Goal: Obtain resource: Download file/media

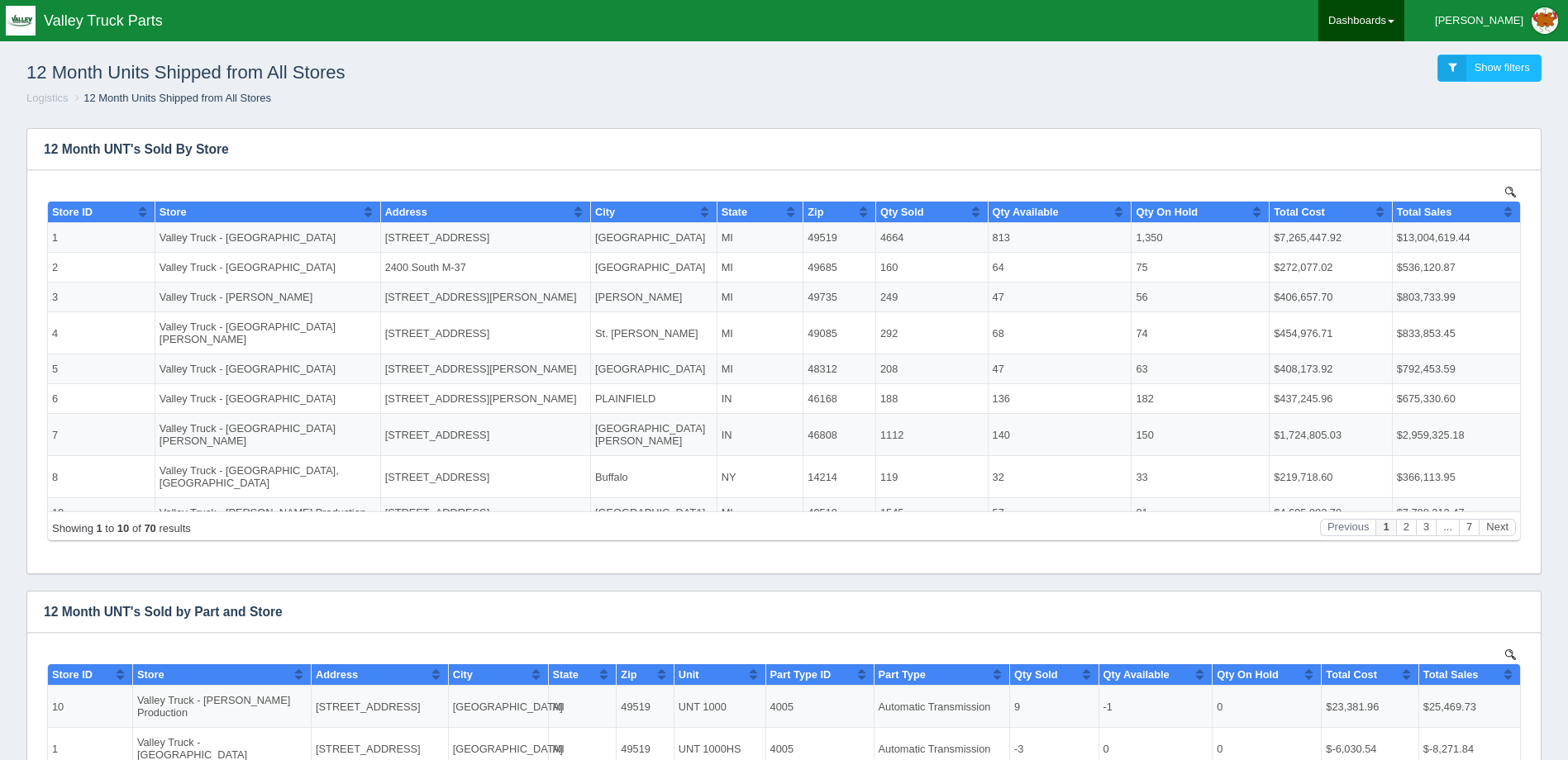
click at [1405, 25] on link "Dashboards" at bounding box center [1362, 20] width 86 height 41
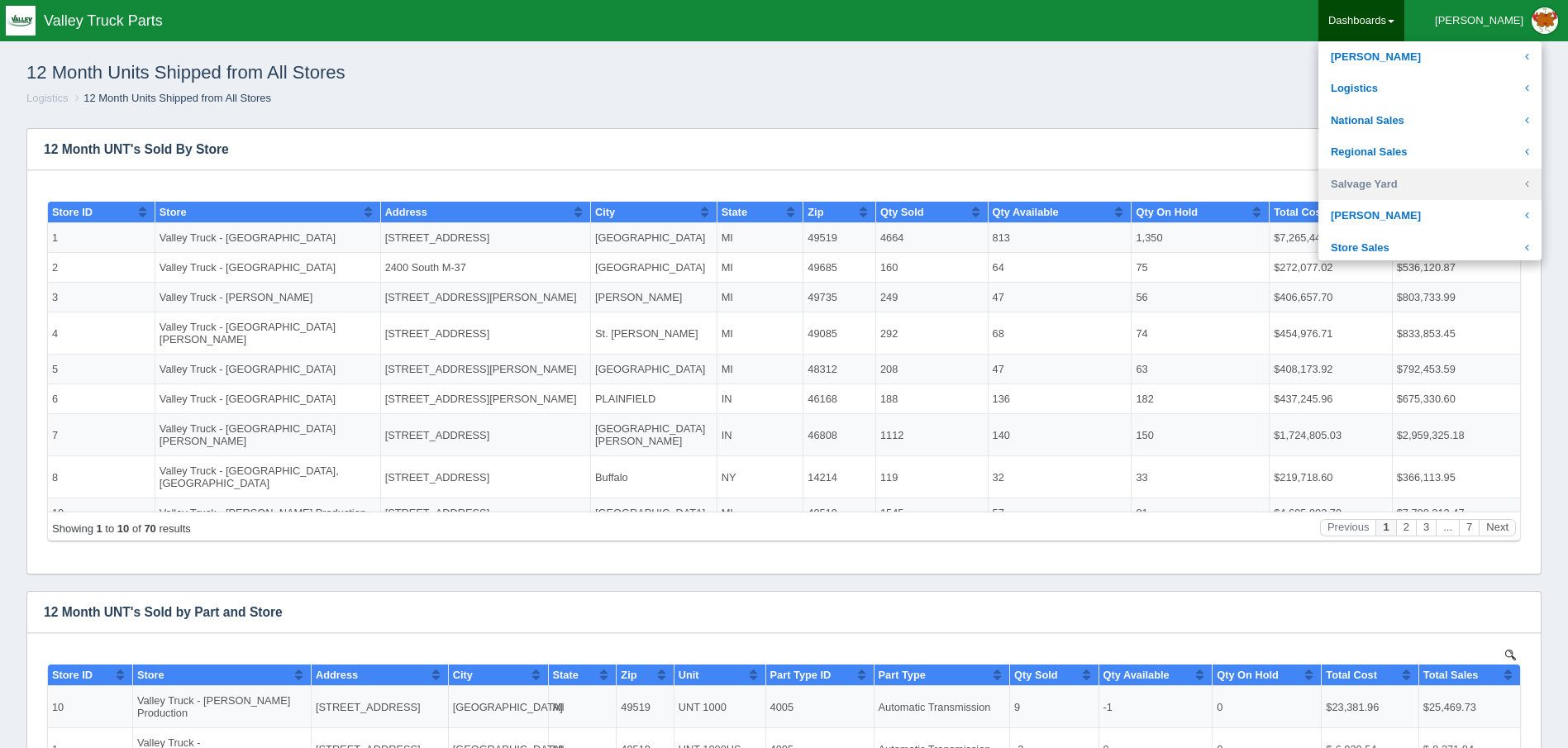
scroll to position [330, 0]
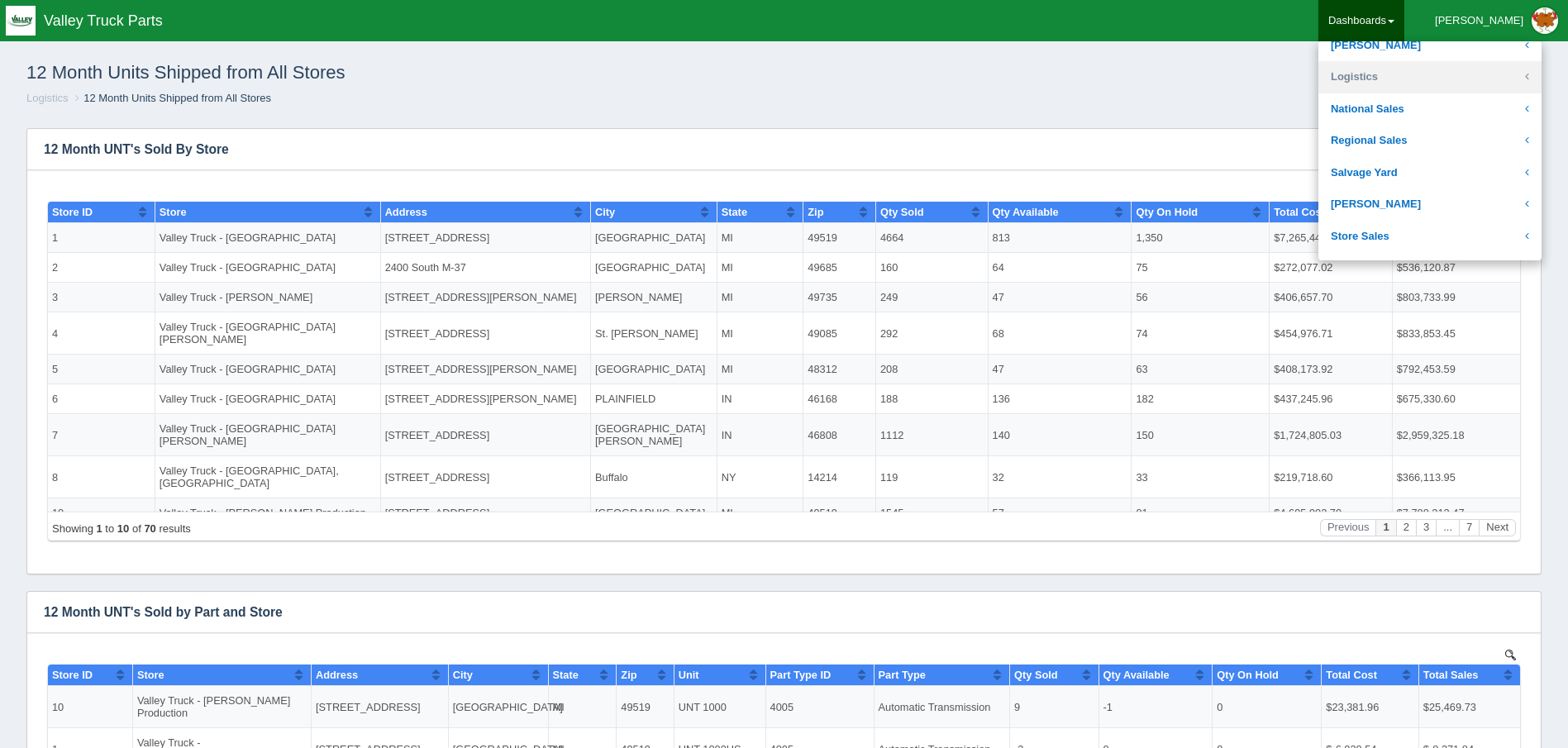
click at [1424, 78] on link "Logistics" at bounding box center [1430, 77] width 224 height 32
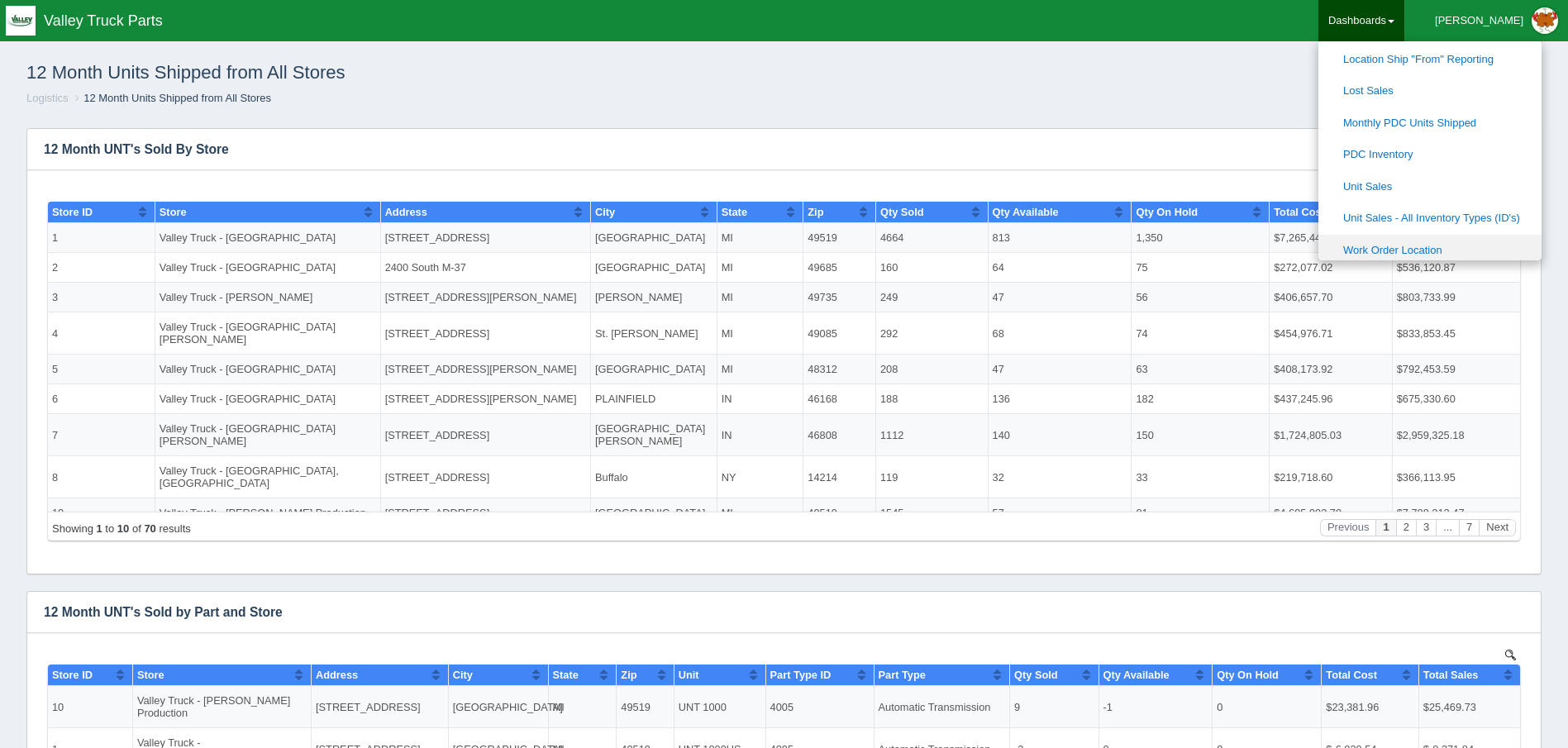
scroll to position [495, 0]
click at [1498, 88] on link "Location Ship "From" Reporting" at bounding box center [1430, 87] width 224 height 32
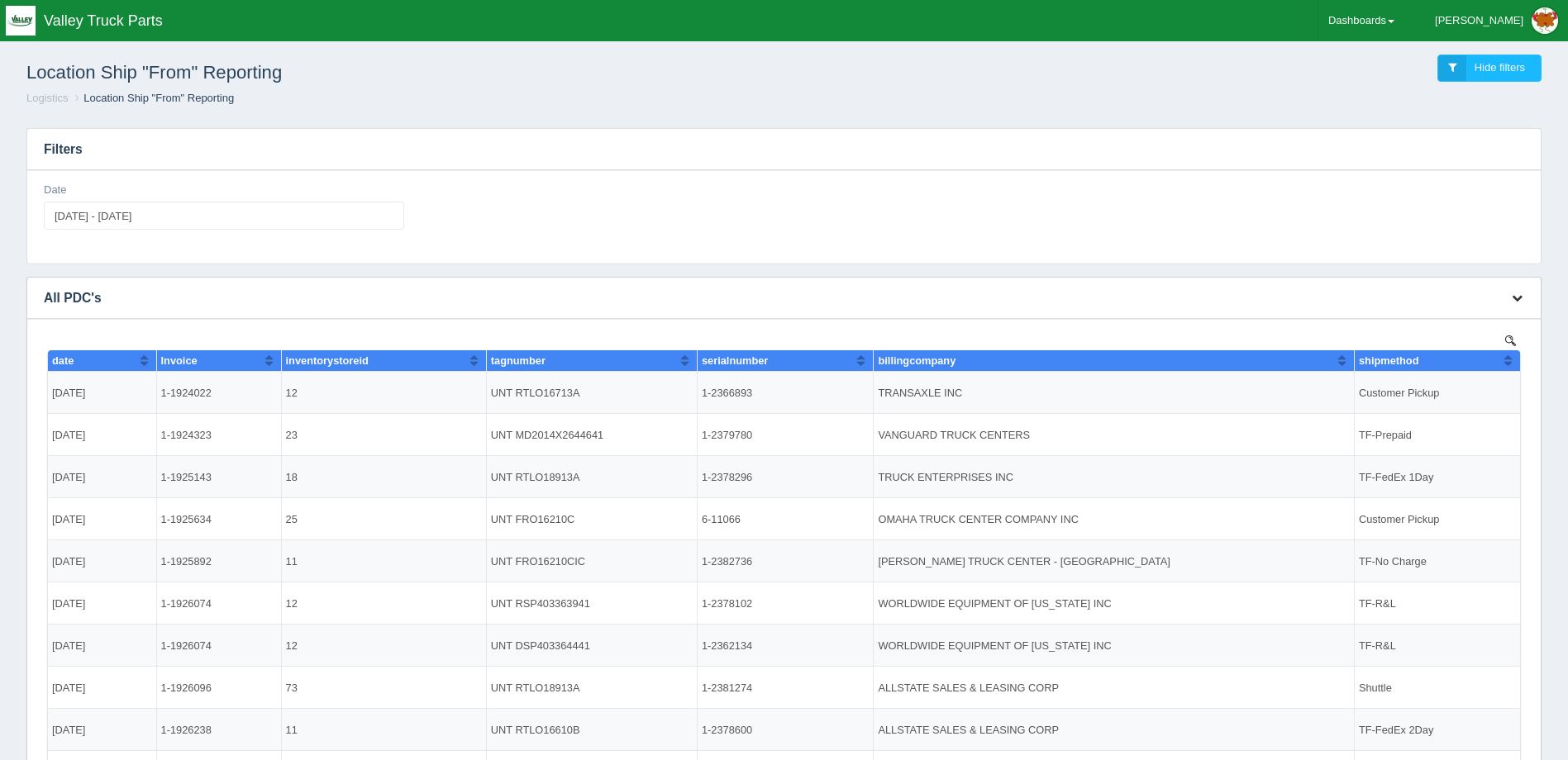
click at [1521, 301] on icon "button" at bounding box center [1518, 298] width 11 height 11
click at [1473, 321] on link "Download CSV" at bounding box center [1462, 323] width 132 height 24
drag, startPoint x: 627, startPoint y: 197, endPoint x: 587, endPoint y: 200, distance: 40.1
click at [627, 197] on div "Date 2025-08-14 - 2025-08-14" at bounding box center [784, 213] width 1494 height 60
type input "2025-08-14"
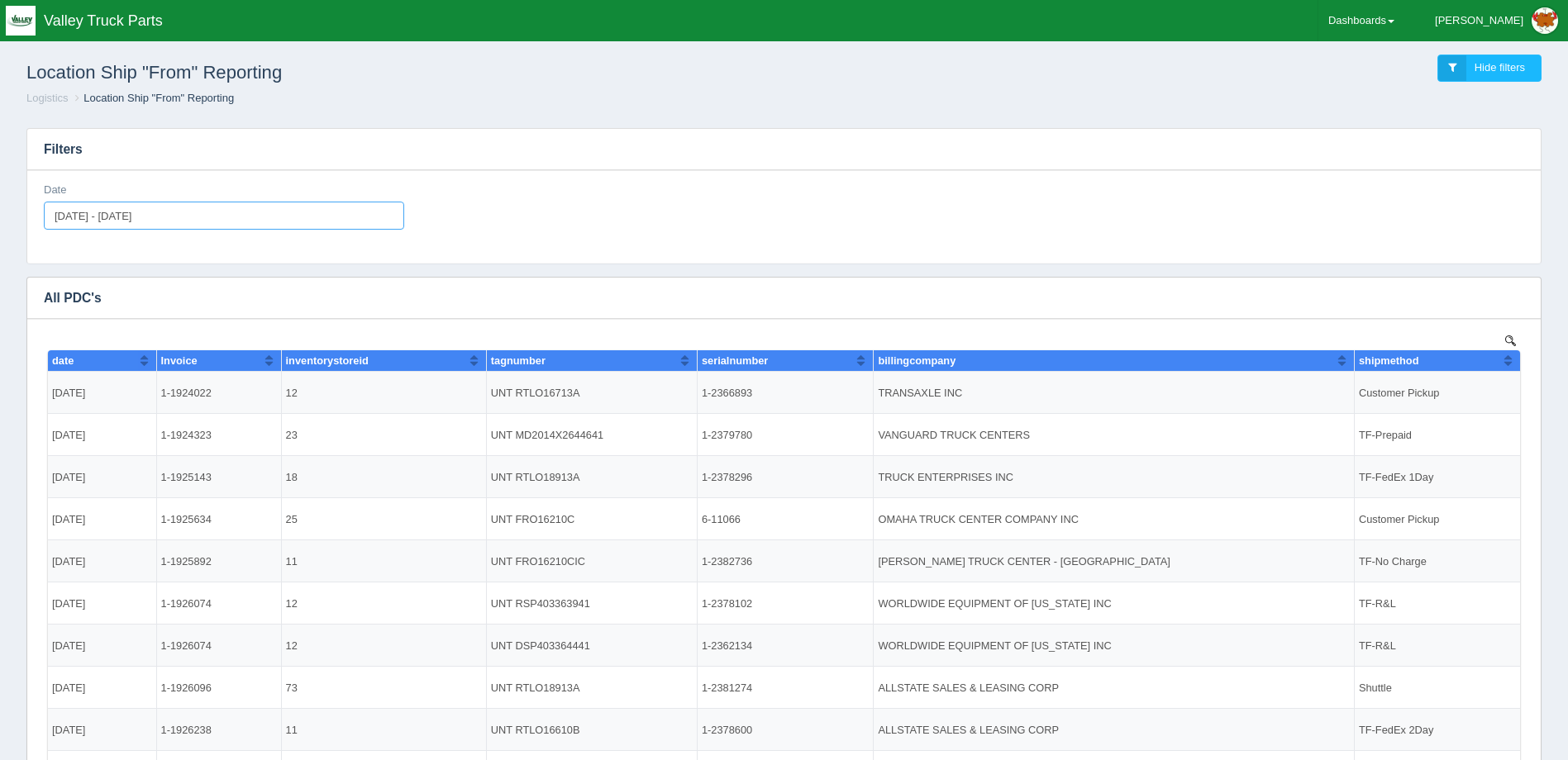
type input "2025-08-14"
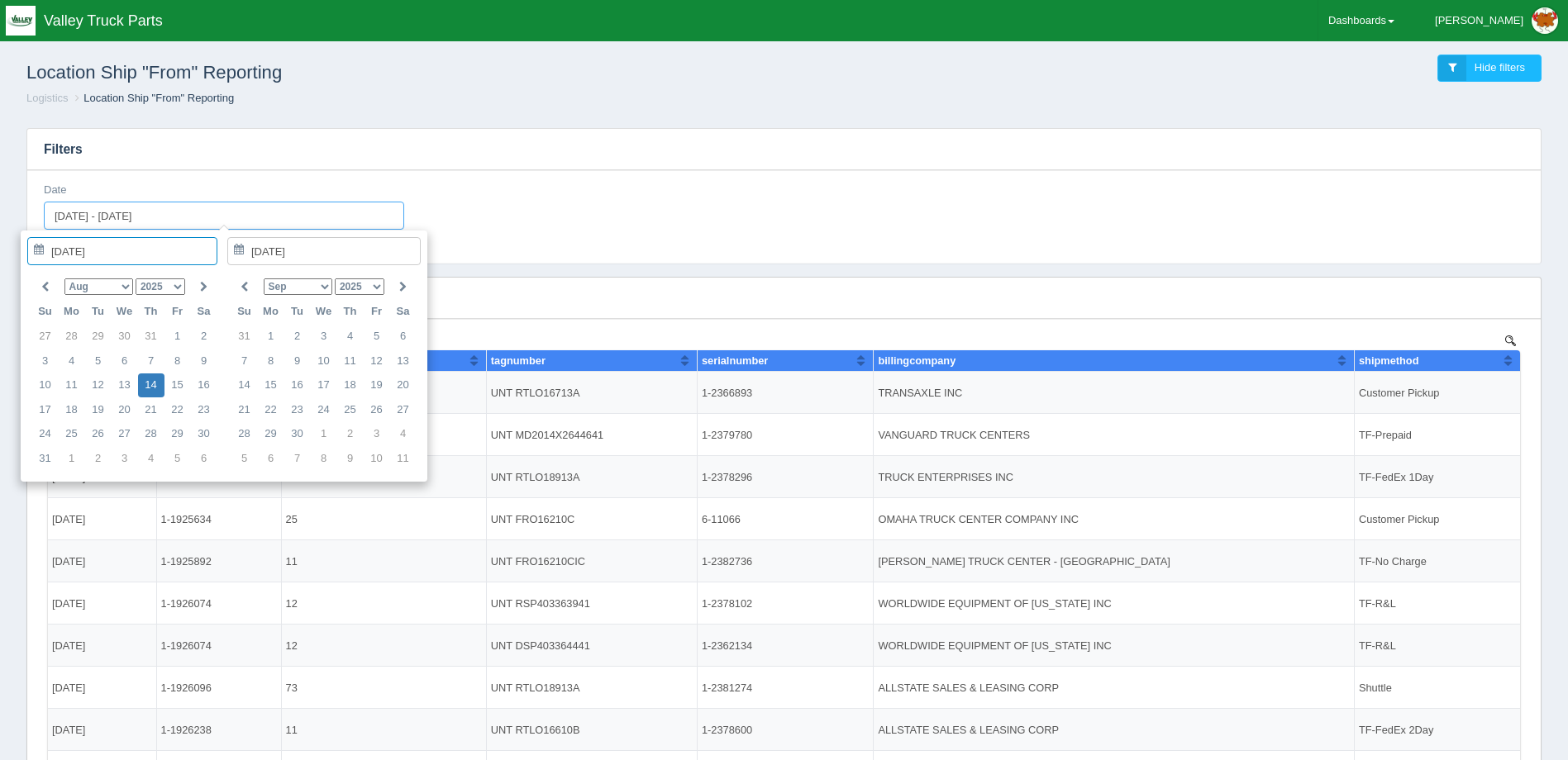
drag, startPoint x: 195, startPoint y: 216, endPoint x: -39, endPoint y: 218, distance: 234.0
click at [0, 218] on html "Toggle navigation Valley Truck Parts Benjamin Edit Profile Logout Dashboards Ac…" at bounding box center [784, 474] width 1568 height 949
click at [162, 202] on input "2025-08-14 - 2025-08-14" at bounding box center [224, 215] width 361 height 28
click at [122, 214] on input "2025-08-14 - 2025-08-14" at bounding box center [224, 215] width 361 height 28
drag, startPoint x: 107, startPoint y: 214, endPoint x: 99, endPoint y: 213, distance: 8.1
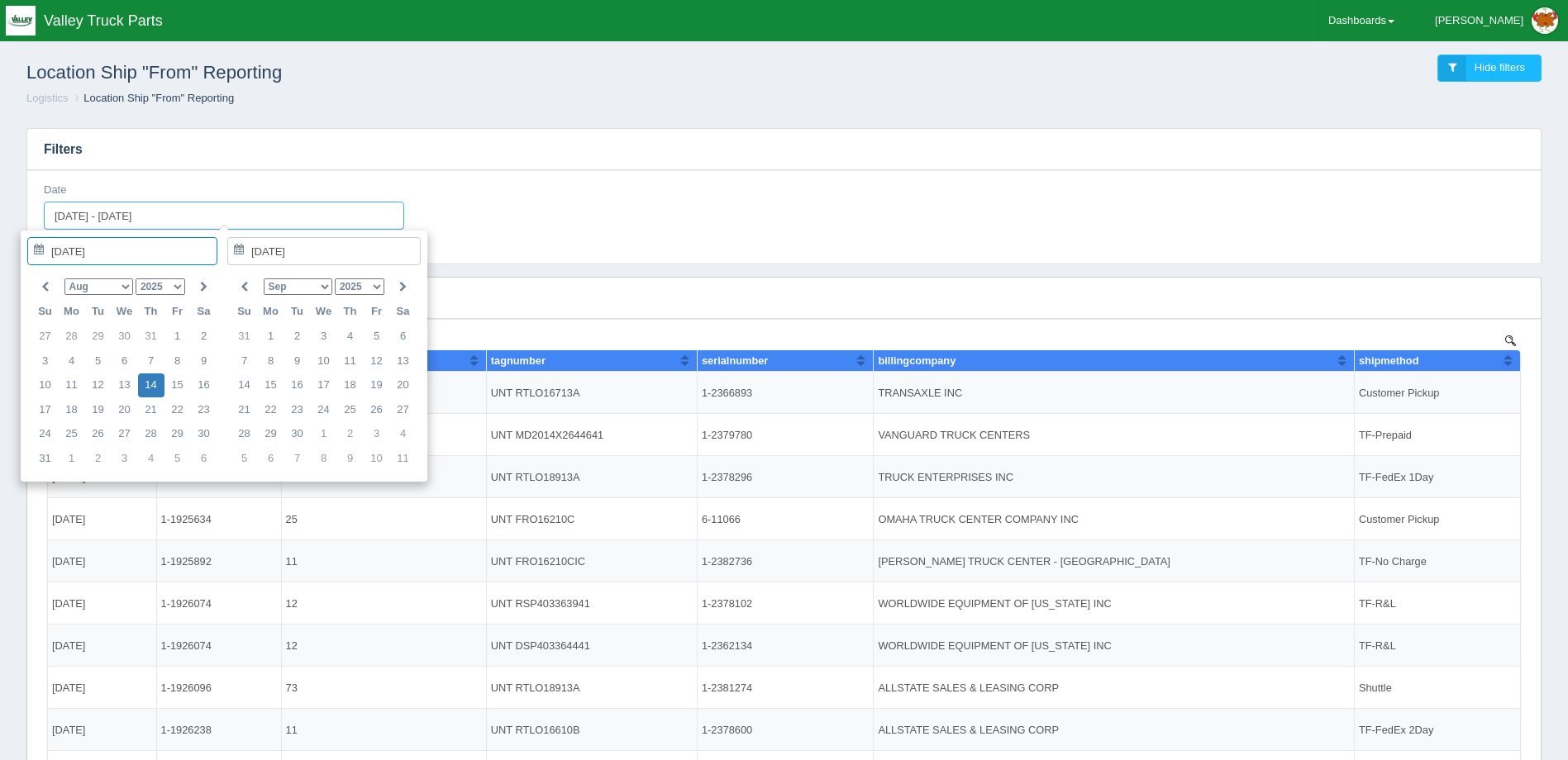
click at [99, 213] on input "2025-08-14 - 2025-08-14" at bounding box center [224, 215] width 361 height 28
type input "2025-08-1 - 2025-08-14"
type input "2025-08-01"
click at [87, 214] on input "2025-08-1 - 2025-08-14" at bounding box center [224, 215] width 361 height 28
type input "2025-01-1 - 2025-08-14"
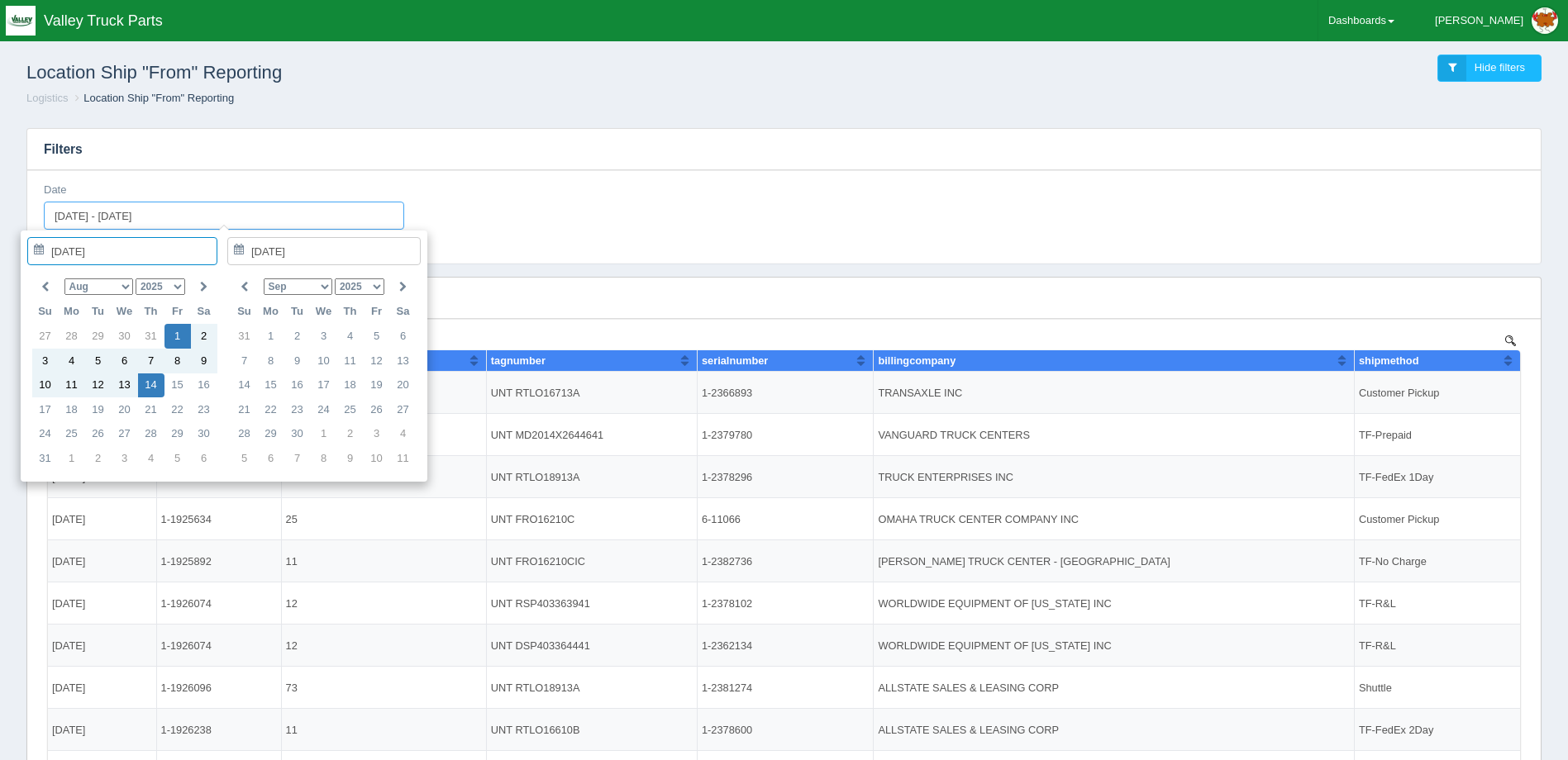
type input "2025-01-01"
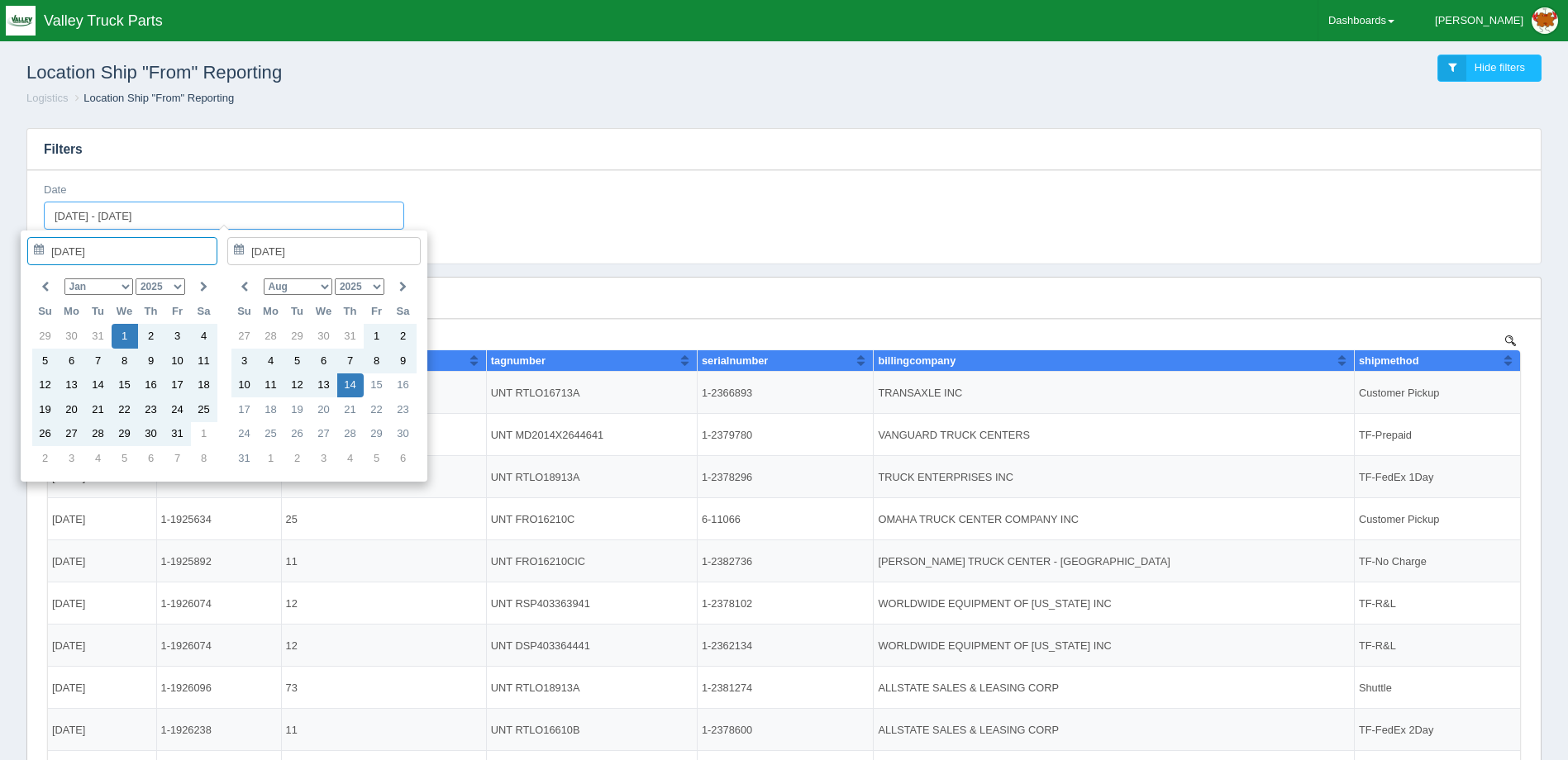
click at [77, 215] on input "2025-01-1 - 2025-08-14" at bounding box center [224, 215] width 361 height 28
type input "202-01-1 - 2025-08-14"
type input "0202-01-01"
type input "2025-01-1 - 2025-08-14"
type input "2025-01-01"
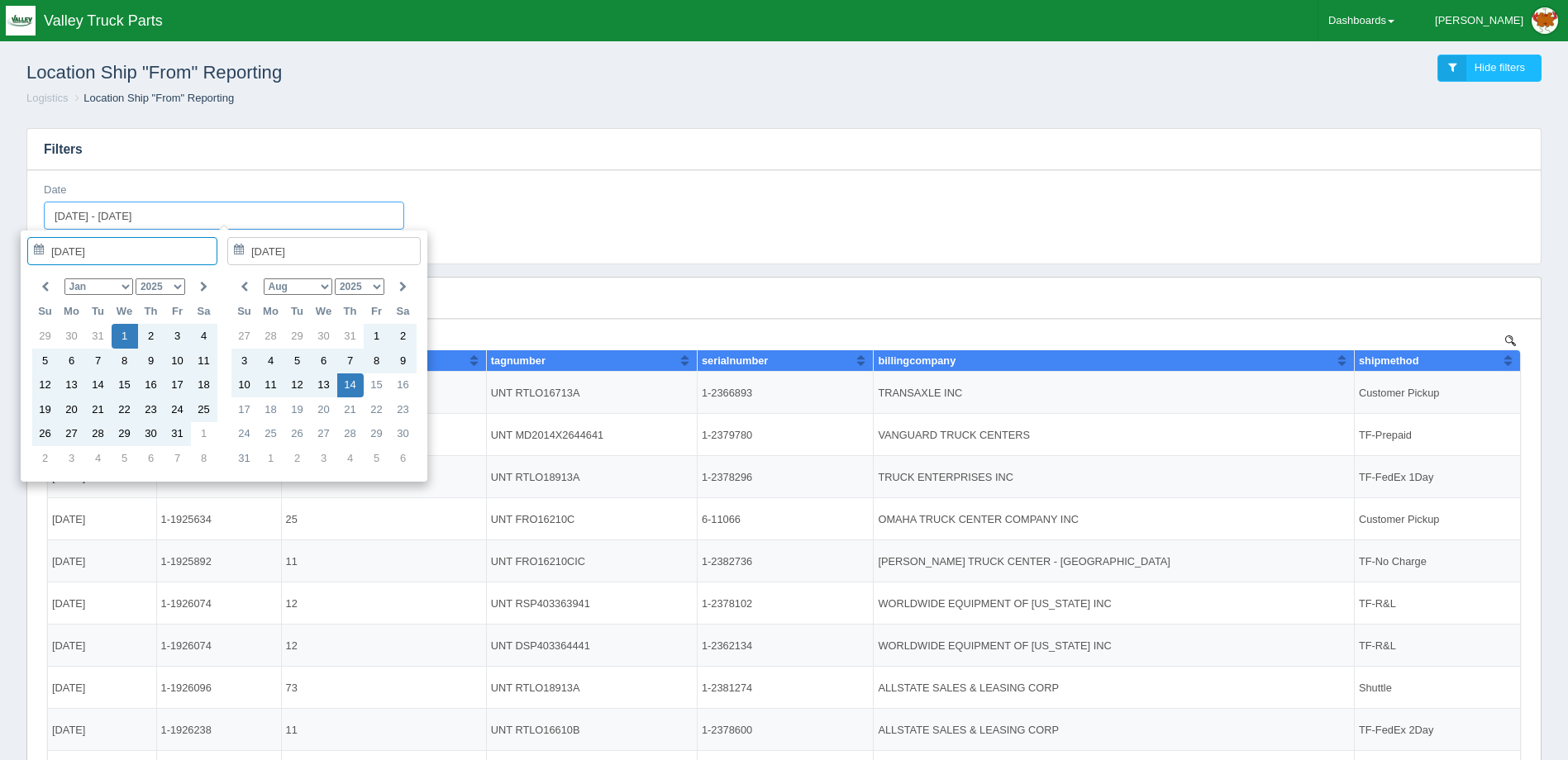
type input "2025-01-01 - 2025-08-14"
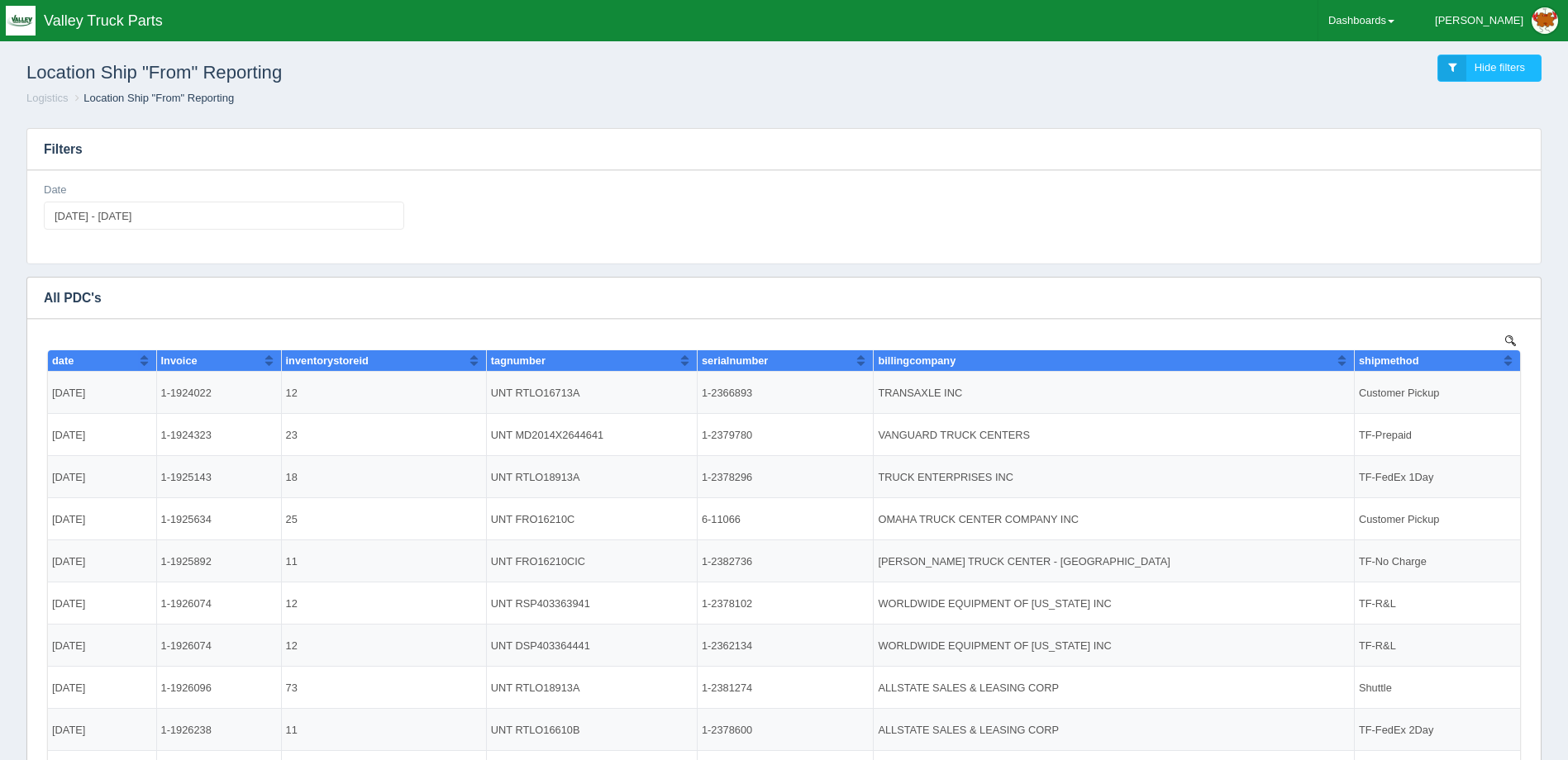
click at [242, 181] on div "Date 2025-01-01 - 2025-08-14" at bounding box center [784, 217] width 1513 height 93
click at [230, 214] on input "2025-01-01 - 2025-08-14" at bounding box center [224, 215] width 361 height 28
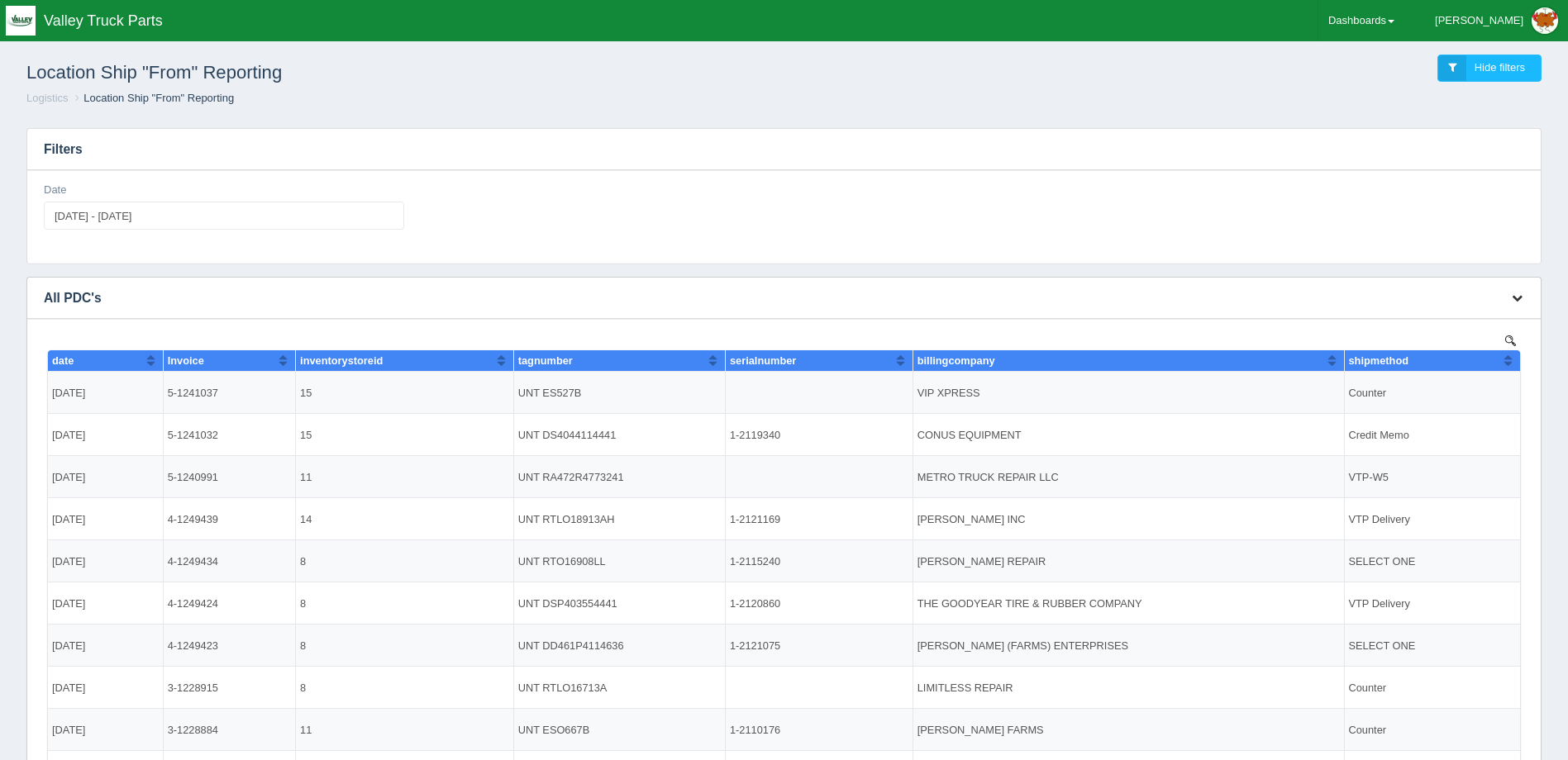
click at [1510, 295] on button "button" at bounding box center [1517, 298] width 22 height 26
click at [1437, 329] on link "Download CSV" at bounding box center [1462, 323] width 132 height 24
